Goal: Book appointment/travel/reservation

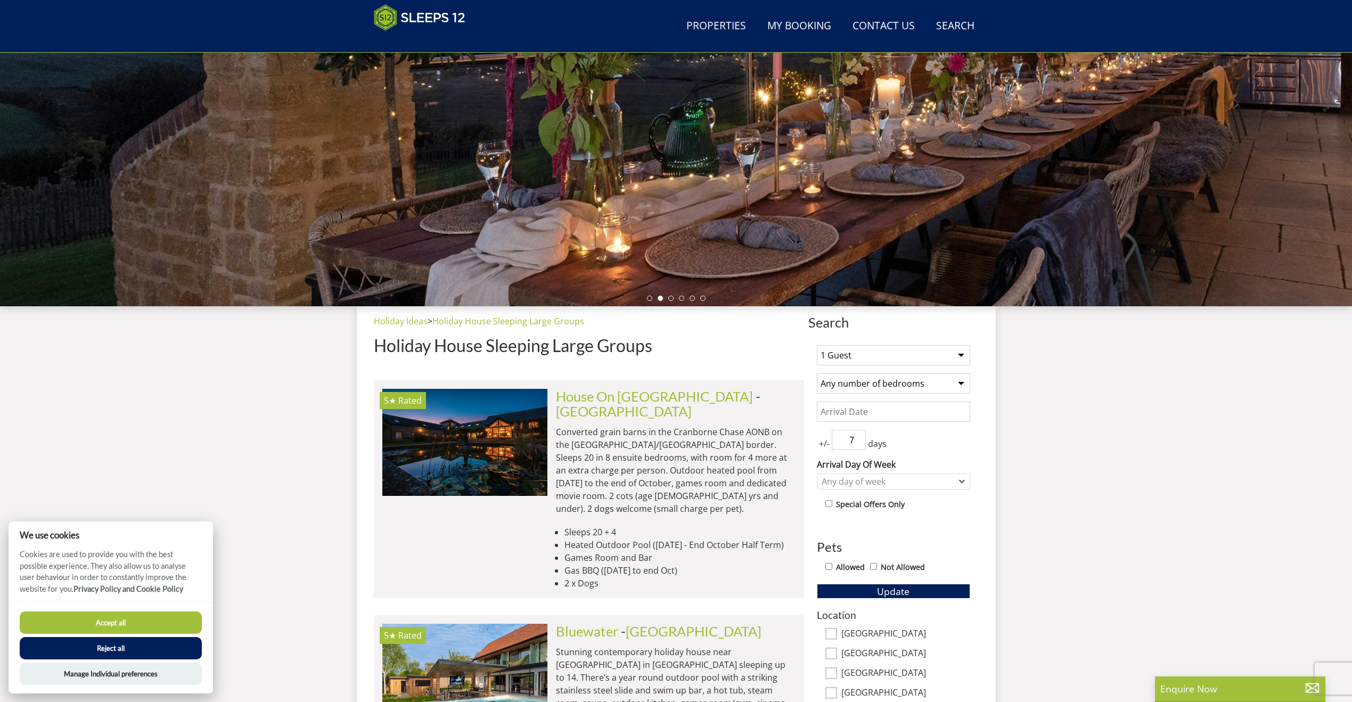
scroll to position [152, 0]
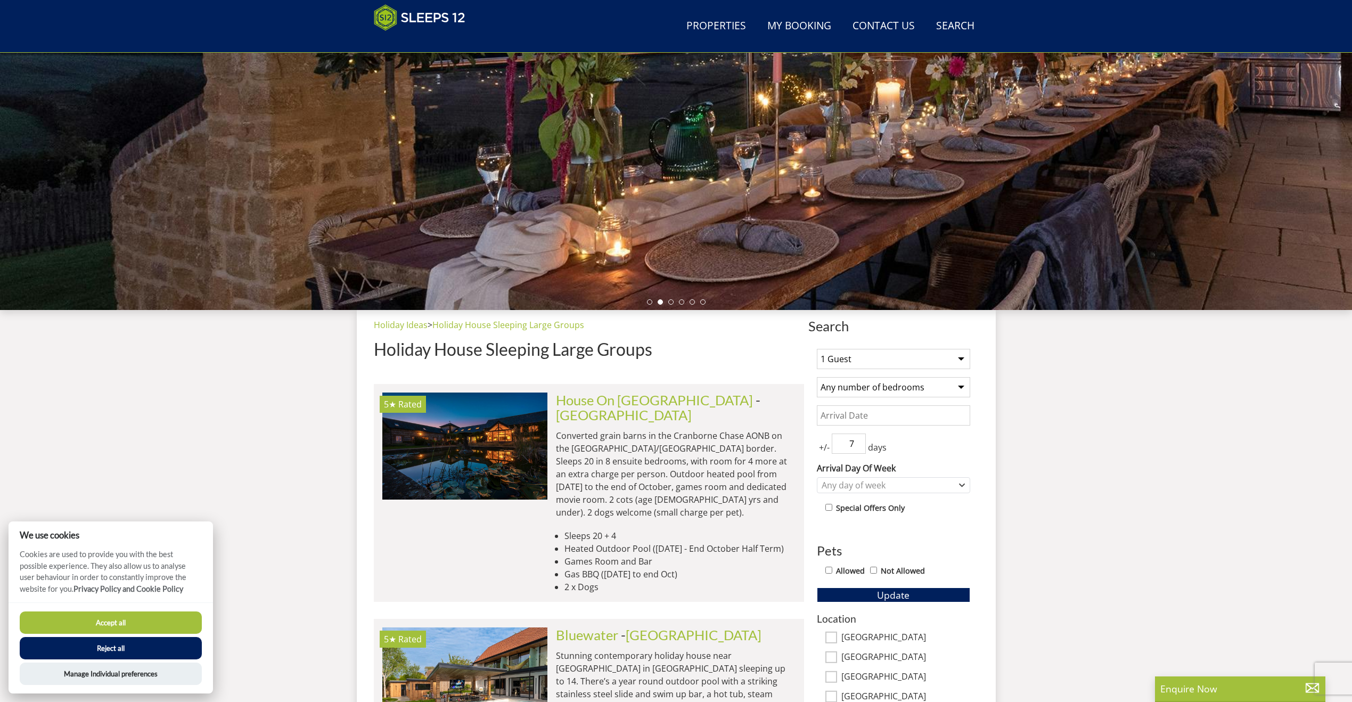
click at [855, 359] on select "1 Guest 2 Guests 3 Guests 4 Guests 5 Guests 6 Guests 7 Guests 8 Guests 9 Guests…" at bounding box center [893, 359] width 153 height 20
click at [920, 354] on select "1 Guest 2 Guests 3 Guests 4 Guests 5 Guests 6 Guests 7 Guests 8 Guests 9 Guests…" at bounding box center [893, 359] width 153 height 20
click at [913, 396] on select "Any number of bedrooms 4 Bedrooms 5 Bedrooms 6 Bedrooms 7 Bedrooms 8 Bedrooms 9…" at bounding box center [893, 387] width 153 height 20
select select "16"
click at [817, 377] on select "Any number of bedrooms 4 Bedrooms 5 Bedrooms 6 Bedrooms 7 Bedrooms 8 Bedrooms 9…" at bounding box center [893, 387] width 153 height 20
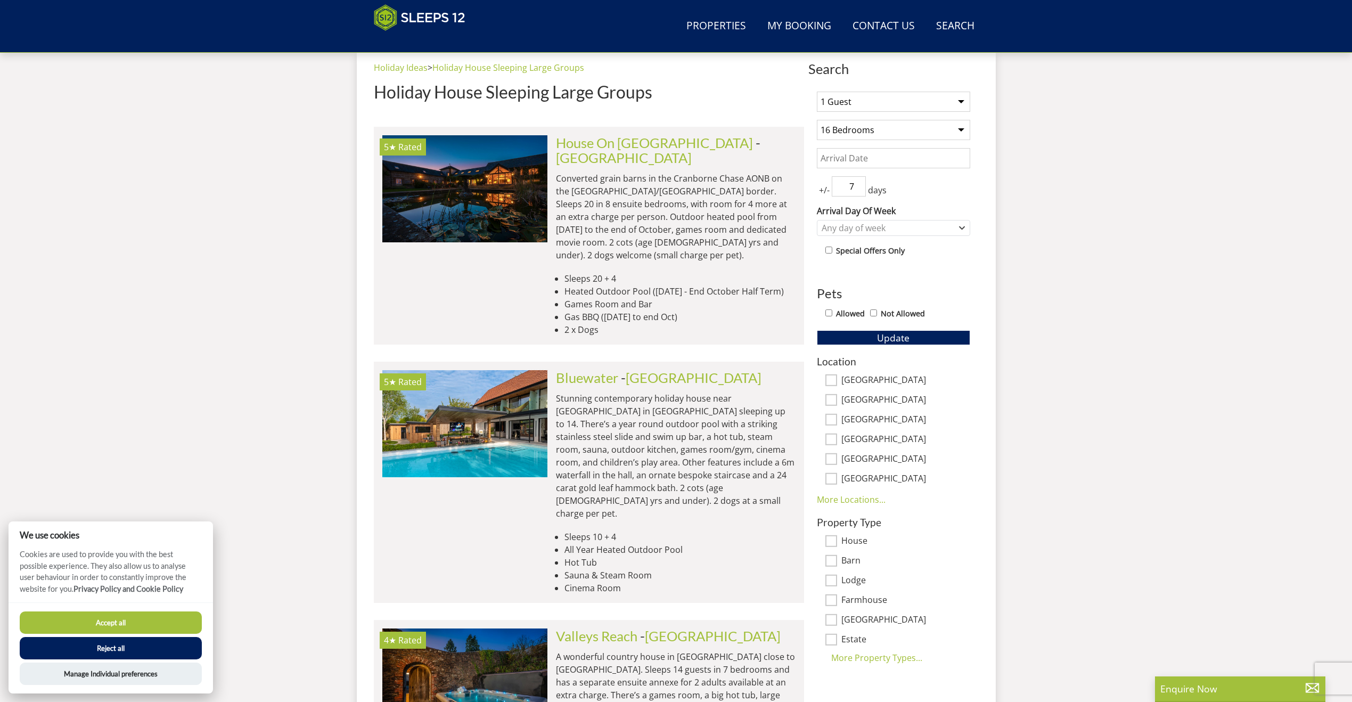
scroll to position [347, 0]
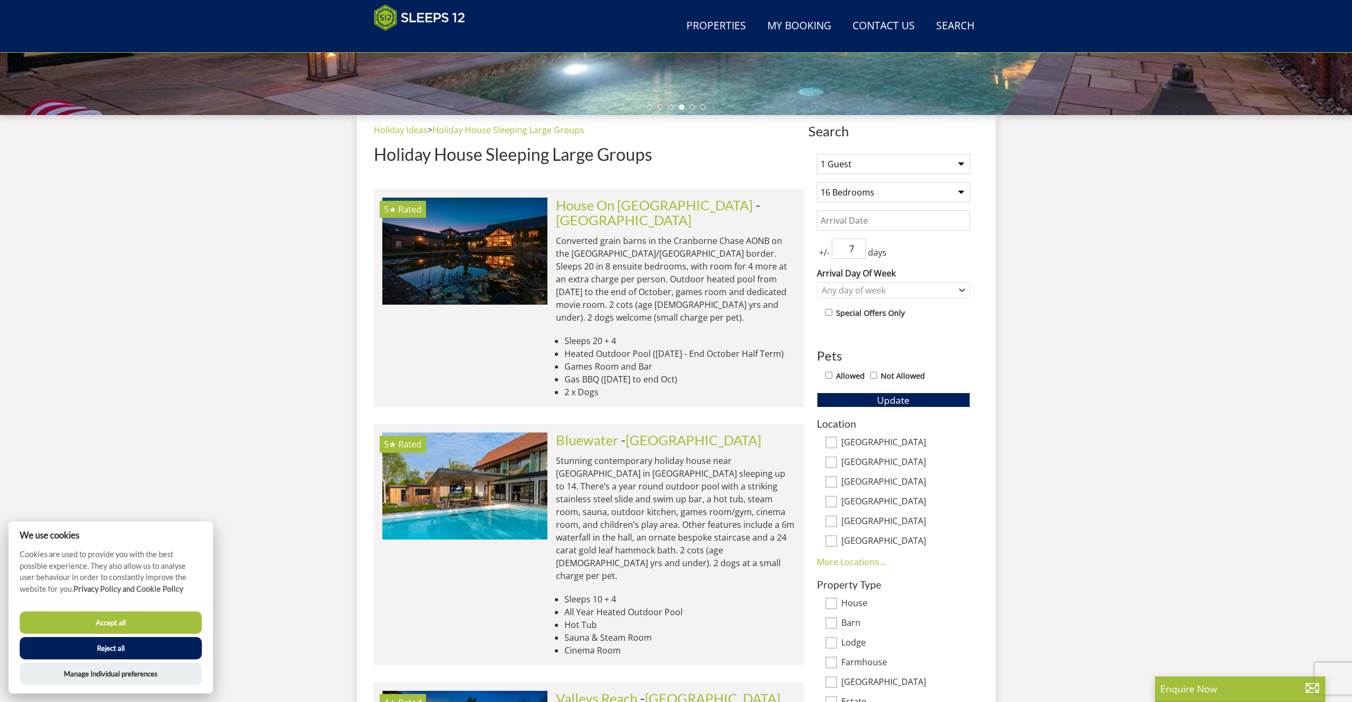
click at [871, 212] on input "Date" at bounding box center [893, 220] width 153 height 20
click at [870, 216] on input "Date" at bounding box center [893, 220] width 153 height 20
type input "03/04/2026"
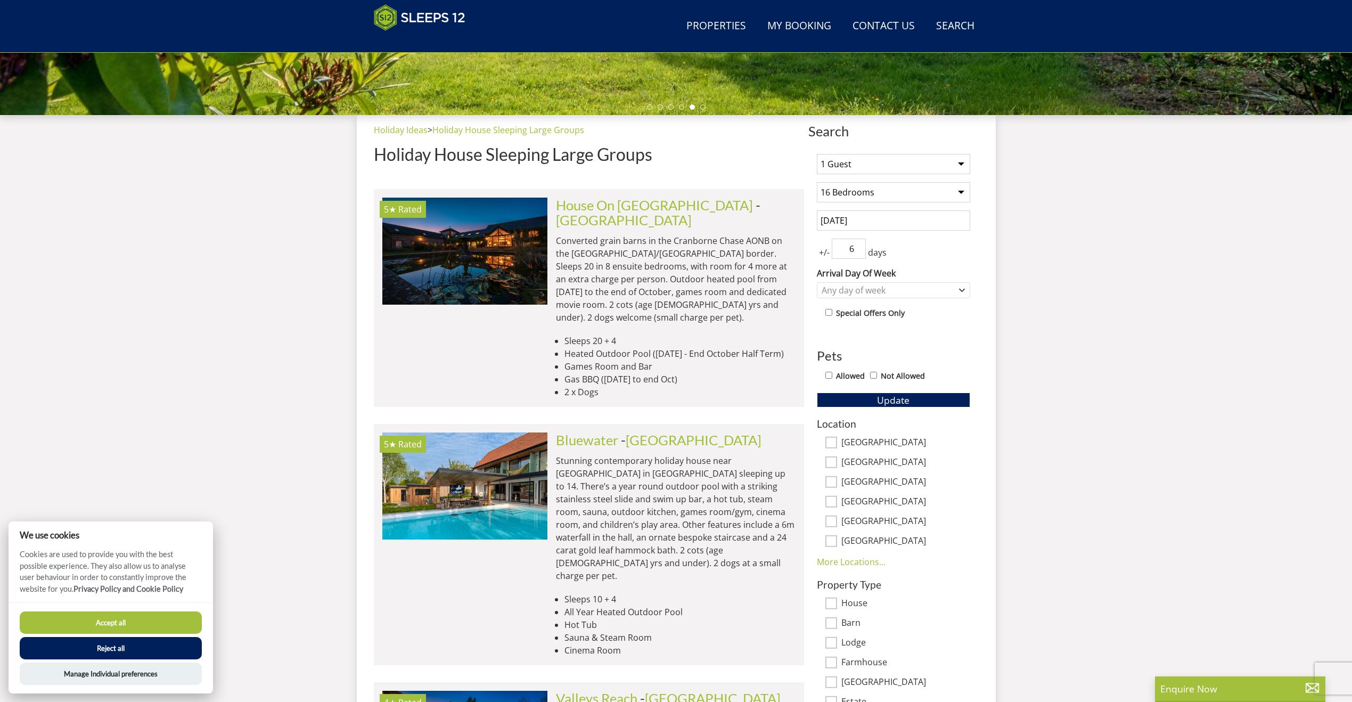
click at [859, 249] on input "6" at bounding box center [849, 249] width 34 height 20
click at [859, 249] on input "5" at bounding box center [849, 249] width 34 height 20
click at [859, 249] on input "4" at bounding box center [849, 249] width 34 height 20
click at [859, 249] on input "3" at bounding box center [849, 249] width 34 height 20
click at [859, 249] on input "2" at bounding box center [849, 249] width 34 height 20
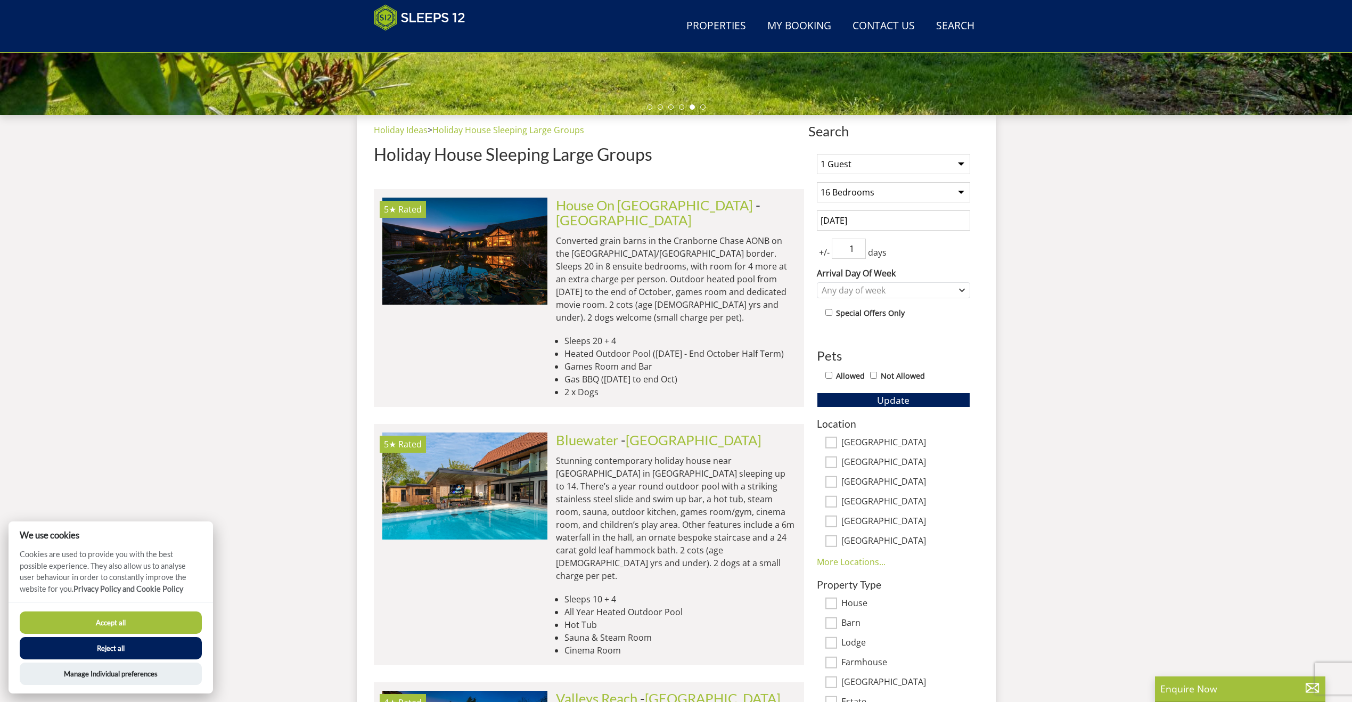
click at [859, 249] on input "1" at bounding box center [849, 249] width 34 height 20
type input "0"
click at [859, 249] on input "0" at bounding box center [849, 249] width 34 height 20
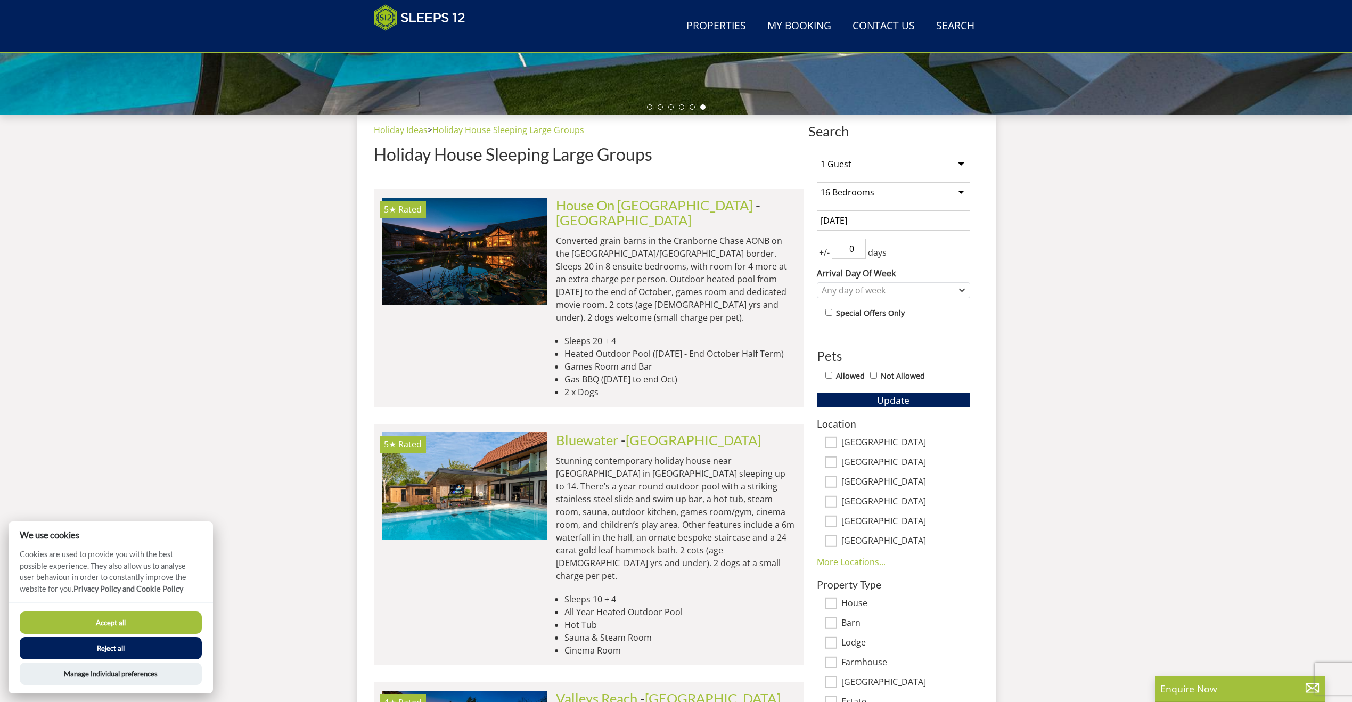
click at [880, 165] on select "1 Guest 2 Guests 3 Guests 4 Guests 5 Guests 6 Guests 7 Guests 8 Guests 9 Guests…" at bounding box center [893, 164] width 153 height 20
select select "32"
click at [817, 154] on select "1 Guest 2 Guests 3 Guests 4 Guests 5 Guests 6 Guests 7 Guests 8 Guests 9 Guests…" at bounding box center [893, 164] width 153 height 20
click at [872, 398] on button "Update" at bounding box center [893, 399] width 153 height 15
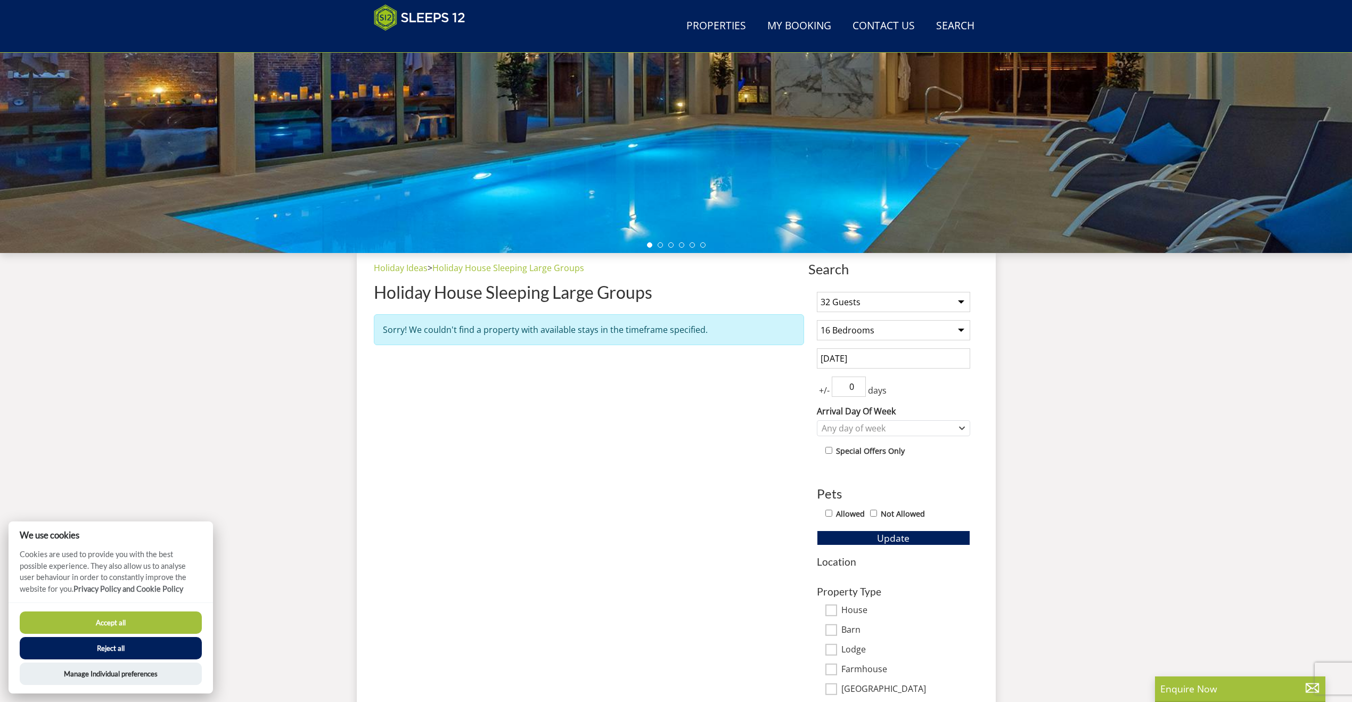
scroll to position [0, 0]
